Goal: Task Accomplishment & Management: Use online tool/utility

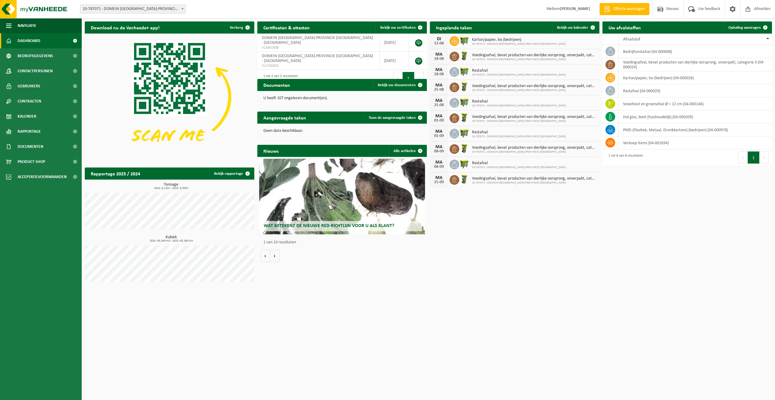
drag, startPoint x: 570, startPoint y: 28, endPoint x: 775, endPoint y: 214, distance: 276.4
click at [570, 28] on span "Bekijk uw kalender" at bounding box center [572, 28] width 31 height 4
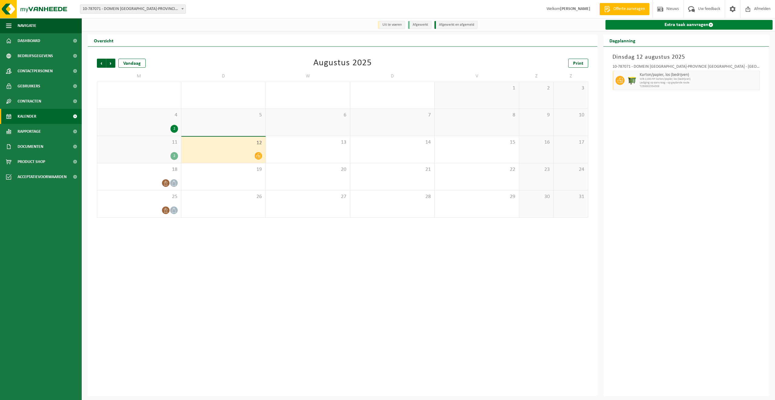
click at [692, 24] on link "Extra taak aanvragen" at bounding box center [688, 25] width 167 height 10
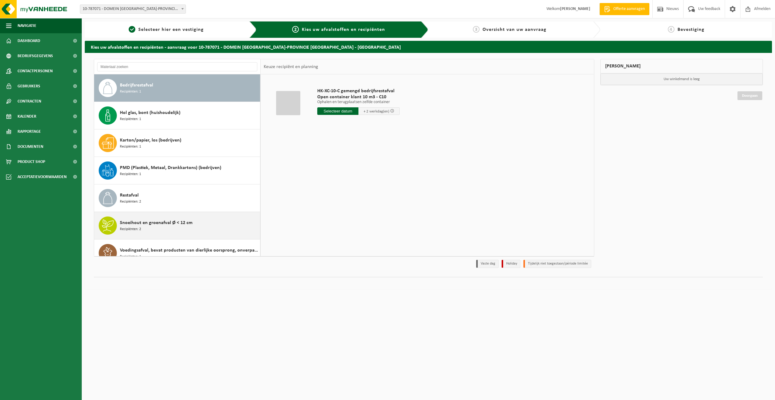
click at [149, 228] on div "Snoeihout en groenafval Ø < 12 cm Recipiënten: 2" at bounding box center [189, 226] width 139 height 18
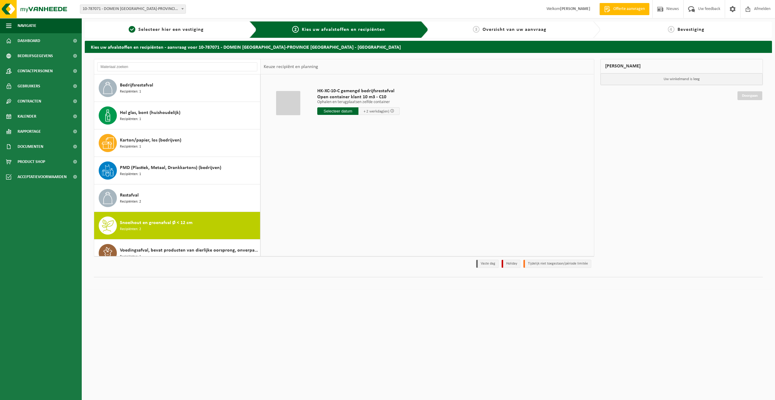
scroll to position [11, 0]
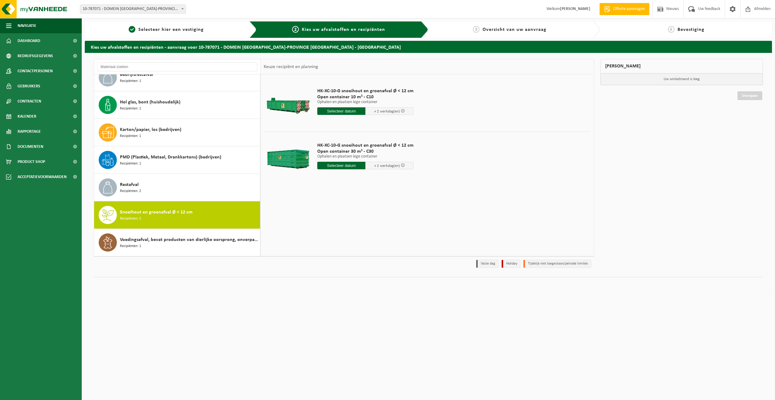
click at [337, 110] on input "text" at bounding box center [341, 111] width 48 height 8
click at [323, 176] on div "18" at bounding box center [323, 175] width 11 height 10
type input "Van 2025-08-18"
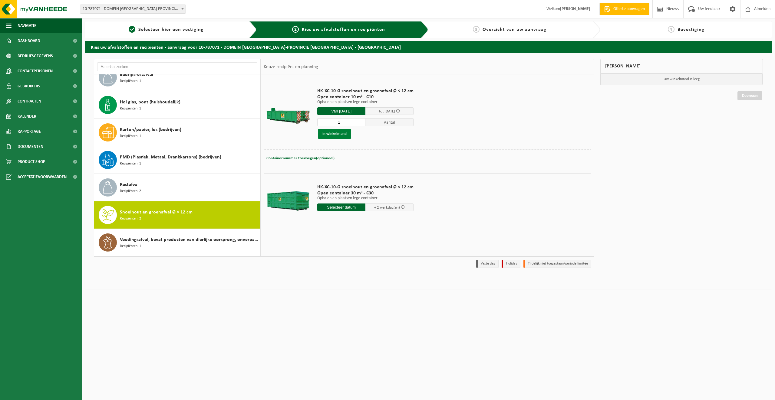
click at [340, 134] on button "In winkelmand" at bounding box center [334, 134] width 33 height 10
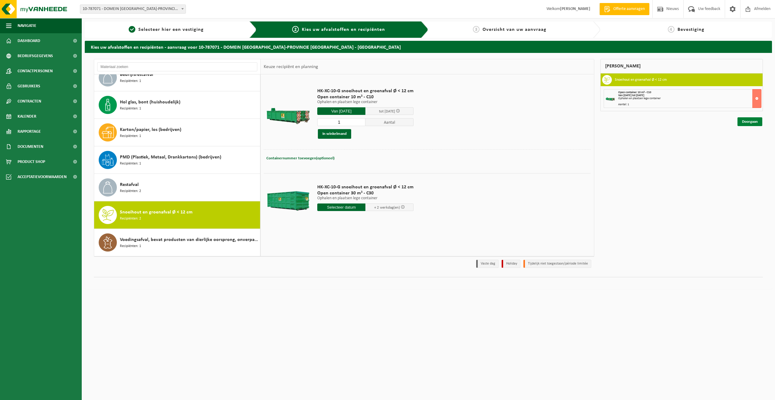
click at [754, 121] on link "Doorgaan" at bounding box center [749, 121] width 25 height 9
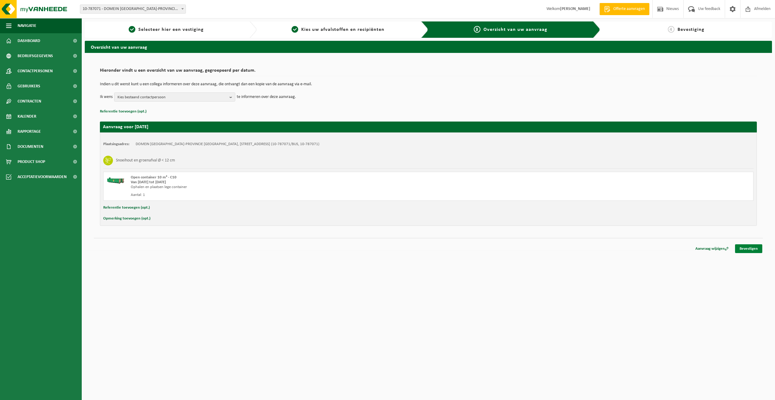
click at [748, 249] on link "Bevestigen" at bounding box center [748, 249] width 27 height 9
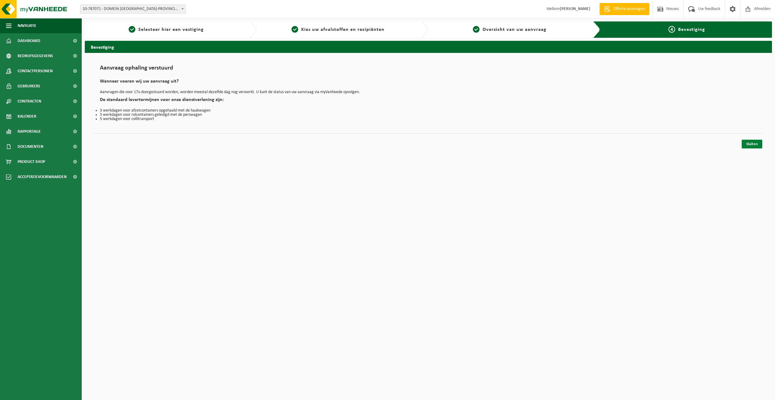
click at [754, 145] on link "Sluiten" at bounding box center [752, 144] width 21 height 9
